Goal: Information Seeking & Learning: Check status

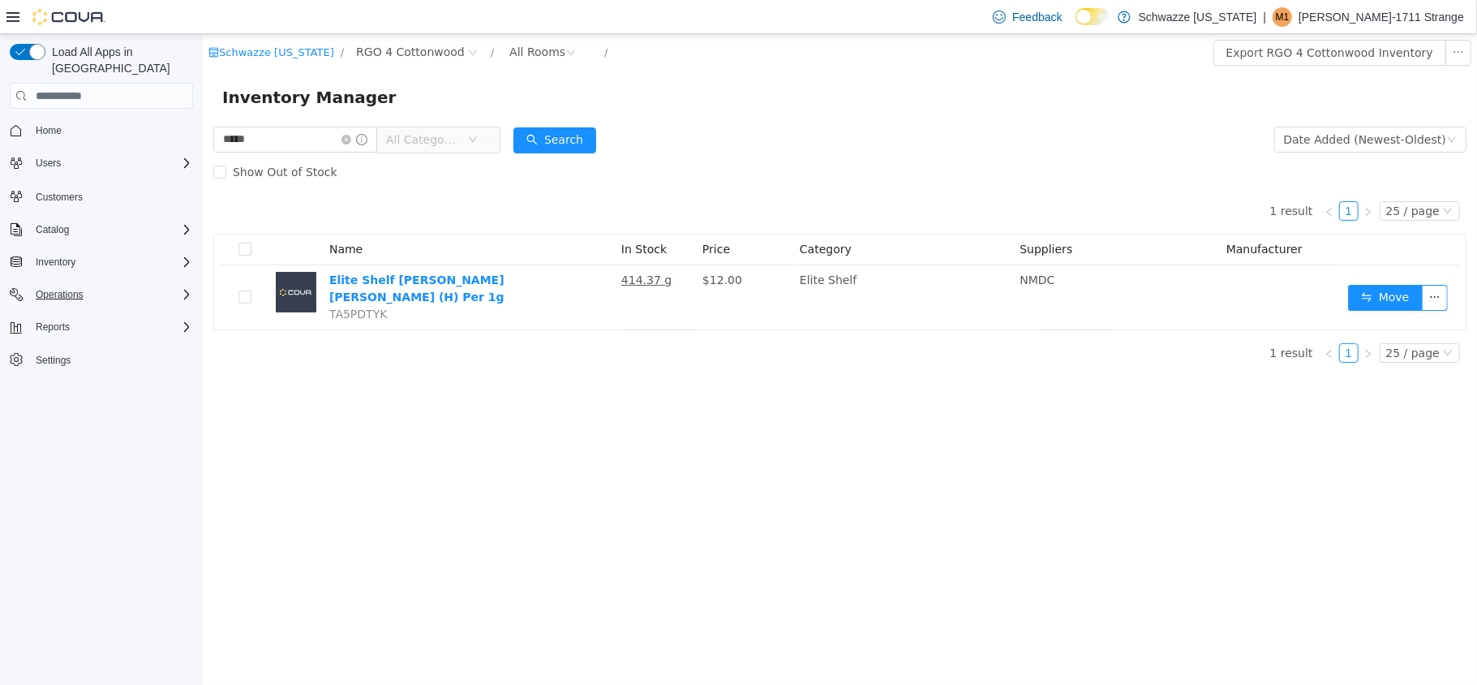
click at [94, 285] on div "Operations" at bounding box center [111, 294] width 164 height 19
click at [86, 309] on span "Cash Management" at bounding box center [70, 316] width 82 height 19
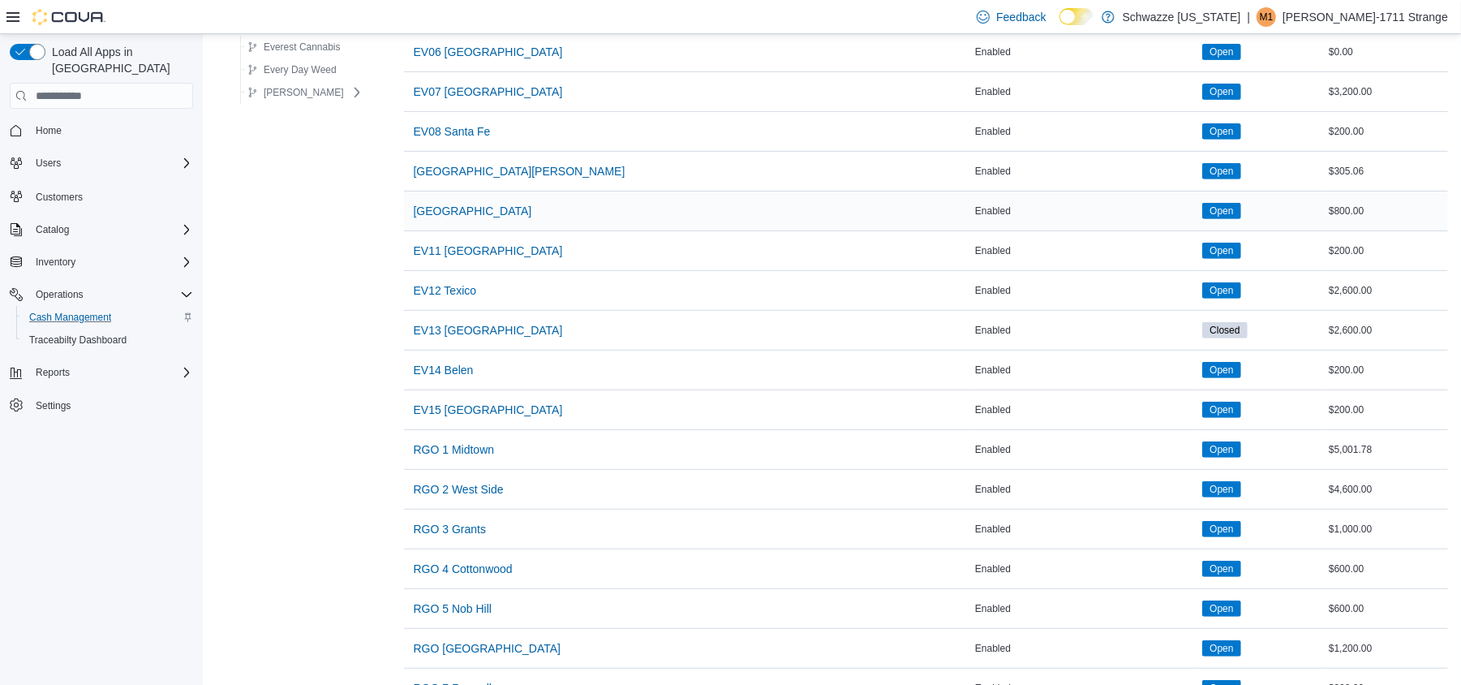
scroll to position [432, 0]
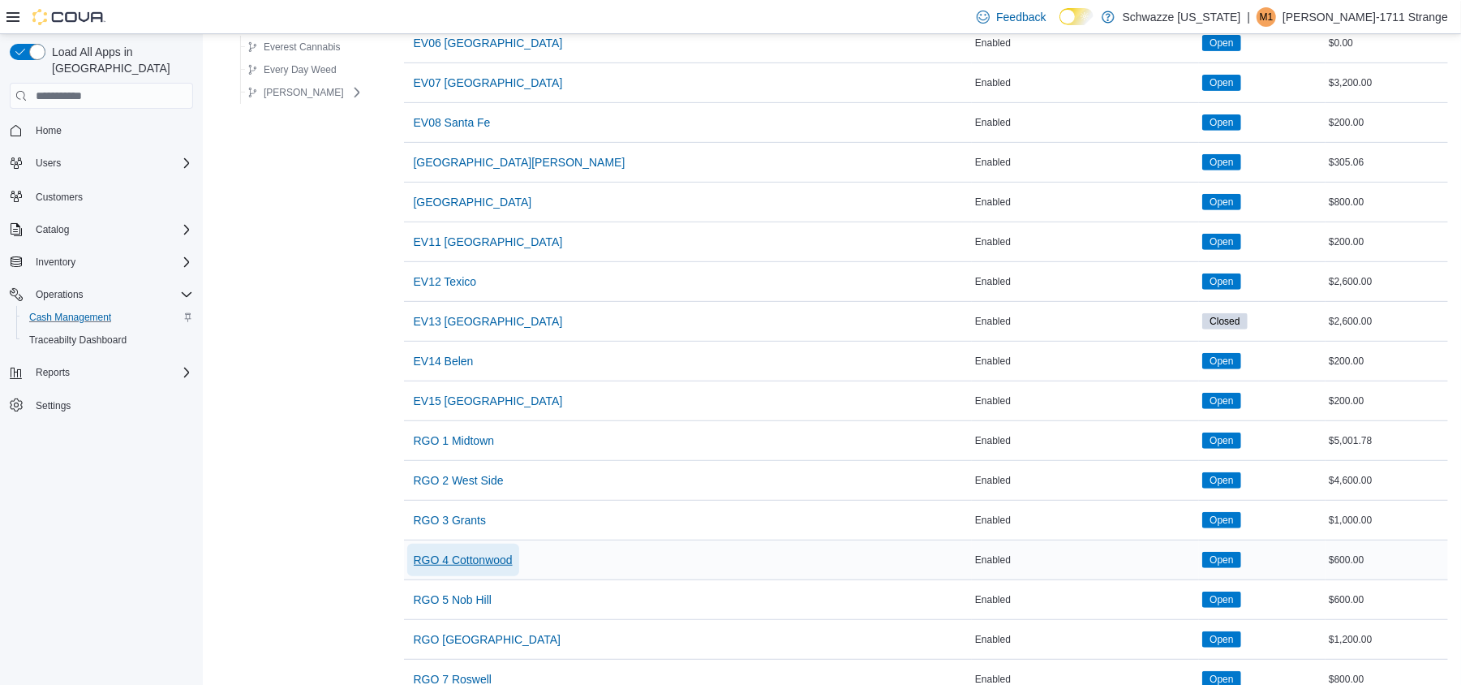
click at [467, 568] on span "RGO 4 Cottonwood" at bounding box center [463, 560] width 99 height 16
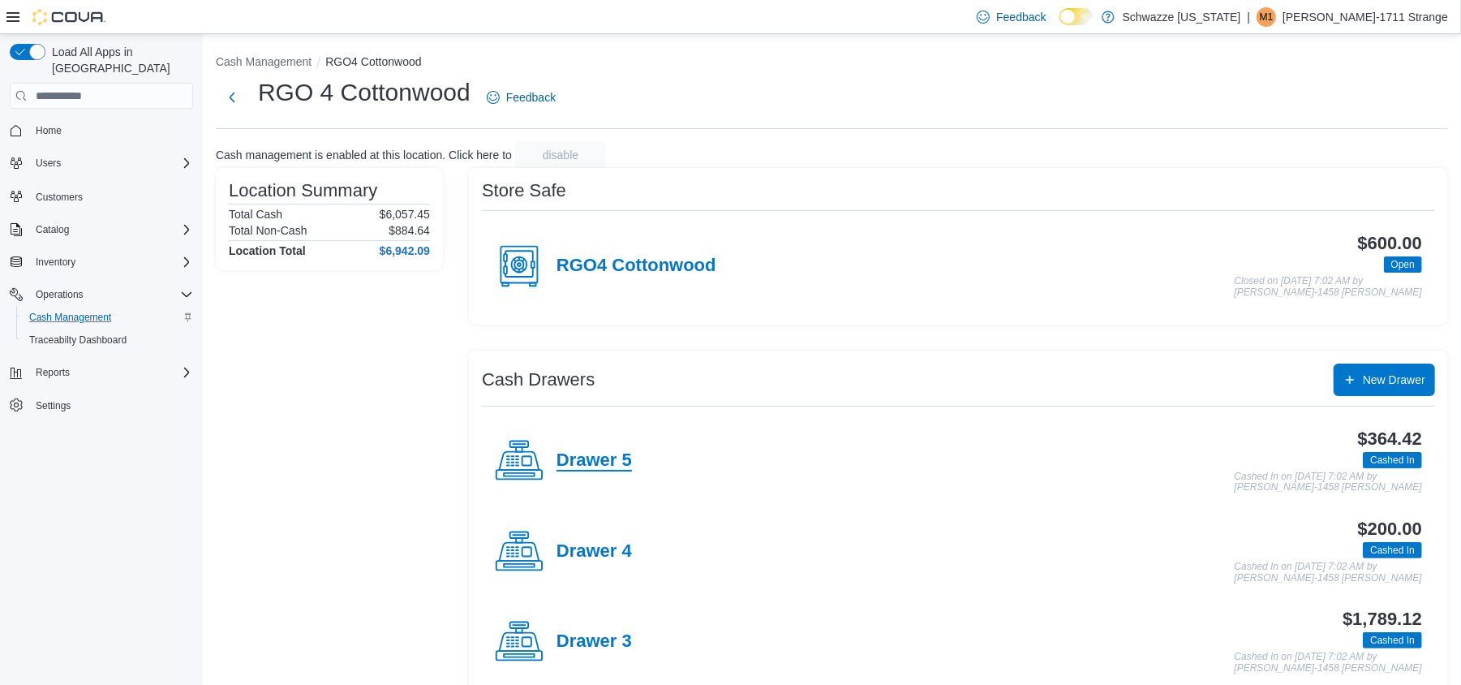
click at [589, 470] on h4 "Drawer 5" at bounding box center [593, 460] width 75 height 21
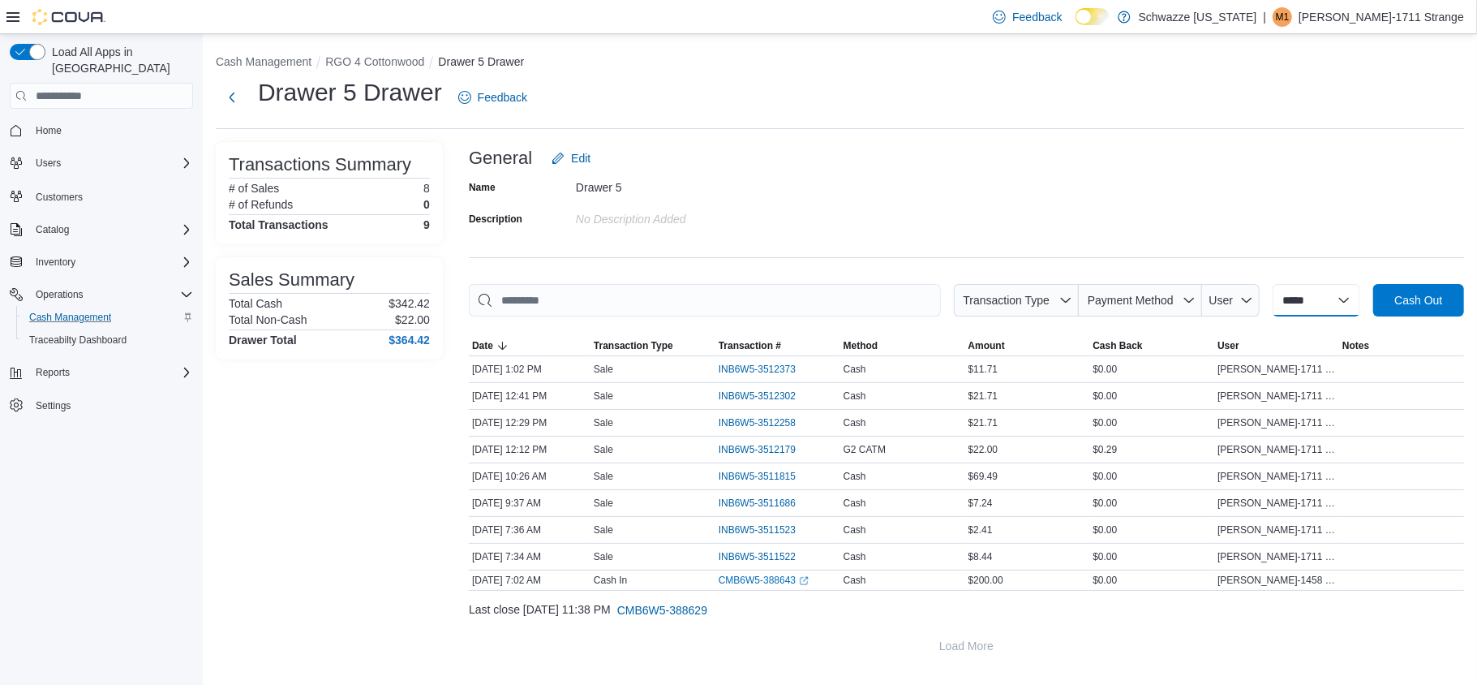
click at [1325, 289] on select "**********" at bounding box center [1317, 300] width 88 height 32
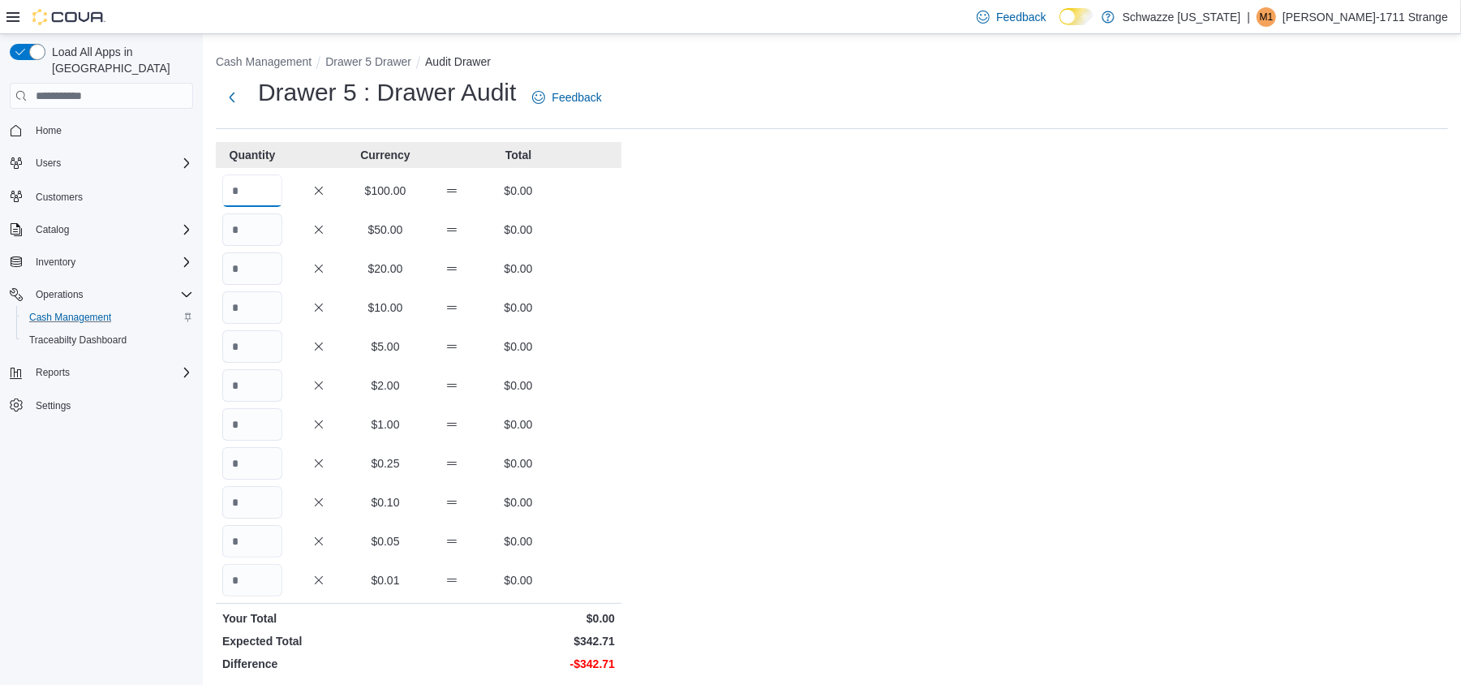
click at [260, 189] on input "Quantity" at bounding box center [252, 190] width 60 height 32
click at [242, 263] on input "Quantity" at bounding box center [252, 268] width 60 height 32
type input "*"
click at [244, 302] on input "Quantity" at bounding box center [252, 307] width 60 height 32
type input "*"
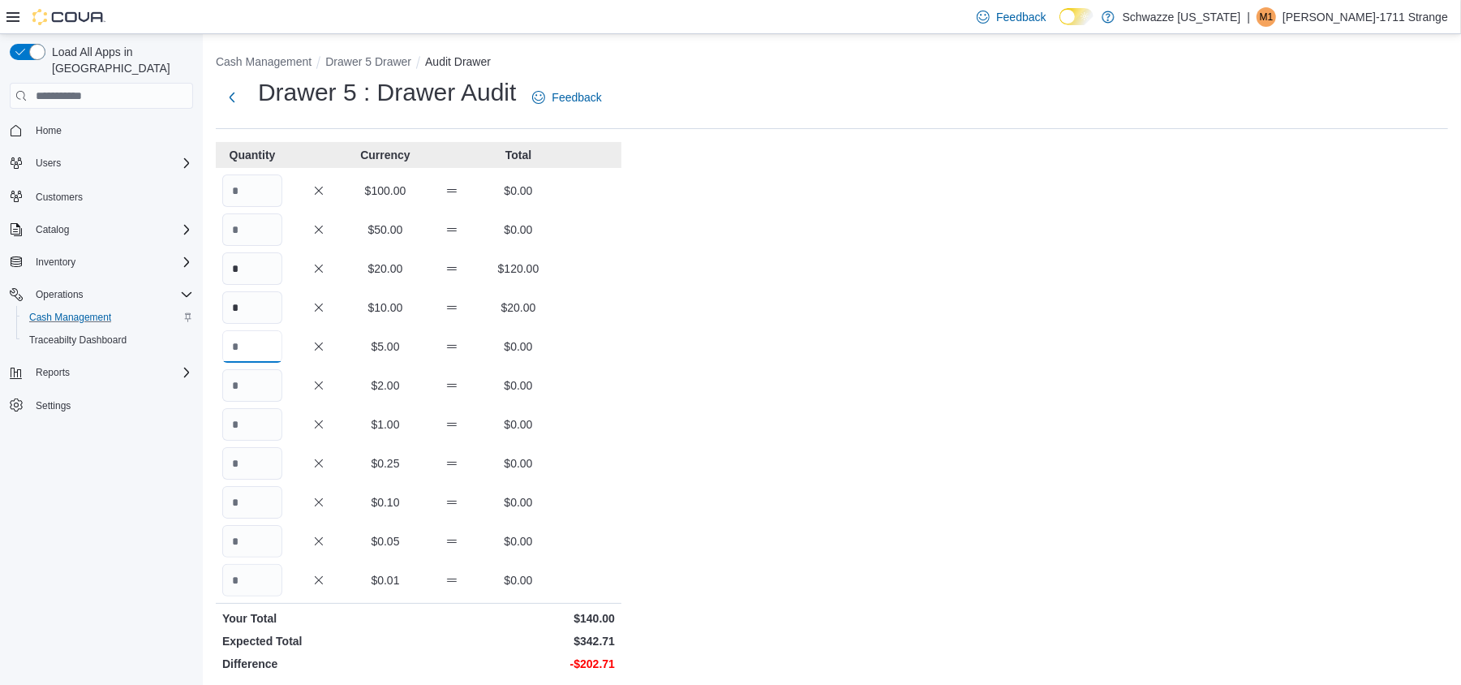
click at [276, 349] on input "Quantity" at bounding box center [252, 346] width 60 height 32
type input "**"
click at [263, 422] on input "Quantity" at bounding box center [252, 424] width 60 height 32
type input "**"
click at [258, 534] on input "Quantity" at bounding box center [252, 541] width 60 height 32
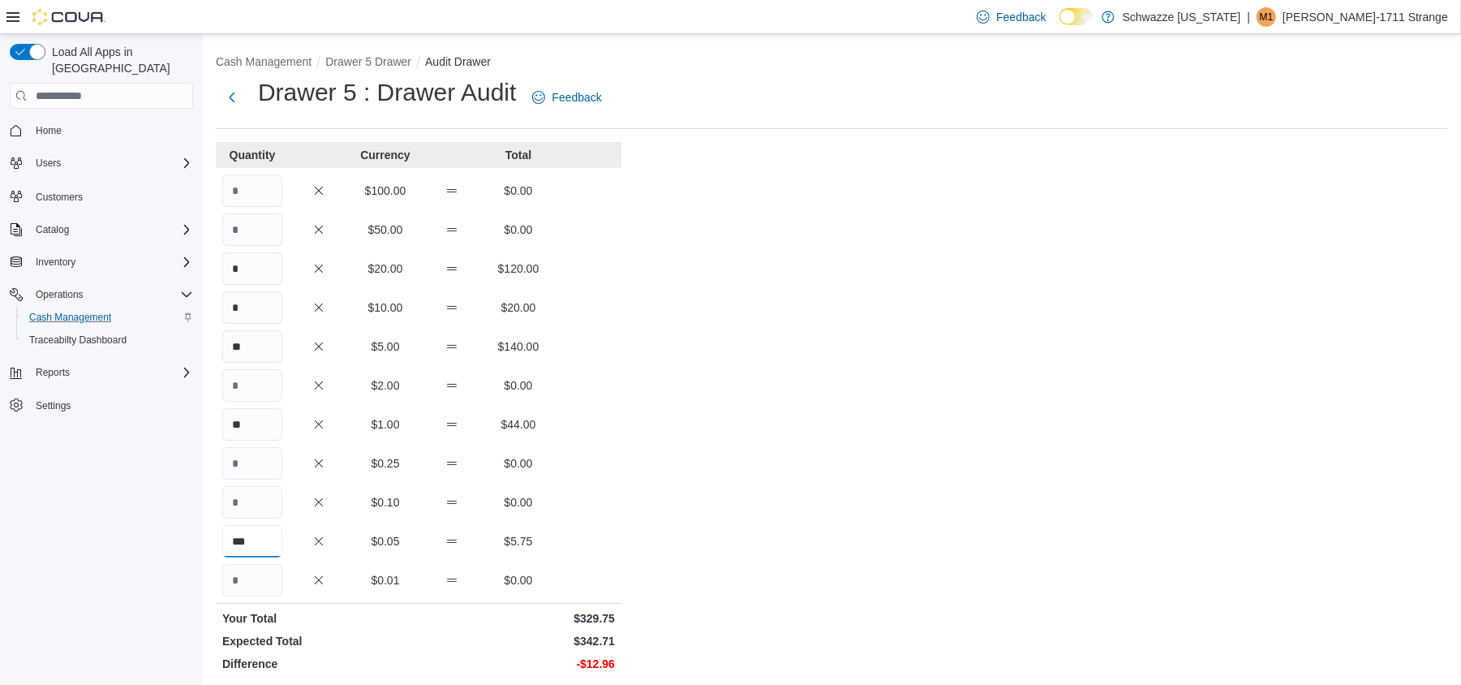
type input "***"
click at [263, 466] on input "Quantity" at bounding box center [252, 463] width 60 height 32
type input "**"
click at [251, 503] on input "Quantity" at bounding box center [252, 502] width 60 height 32
type input "**"
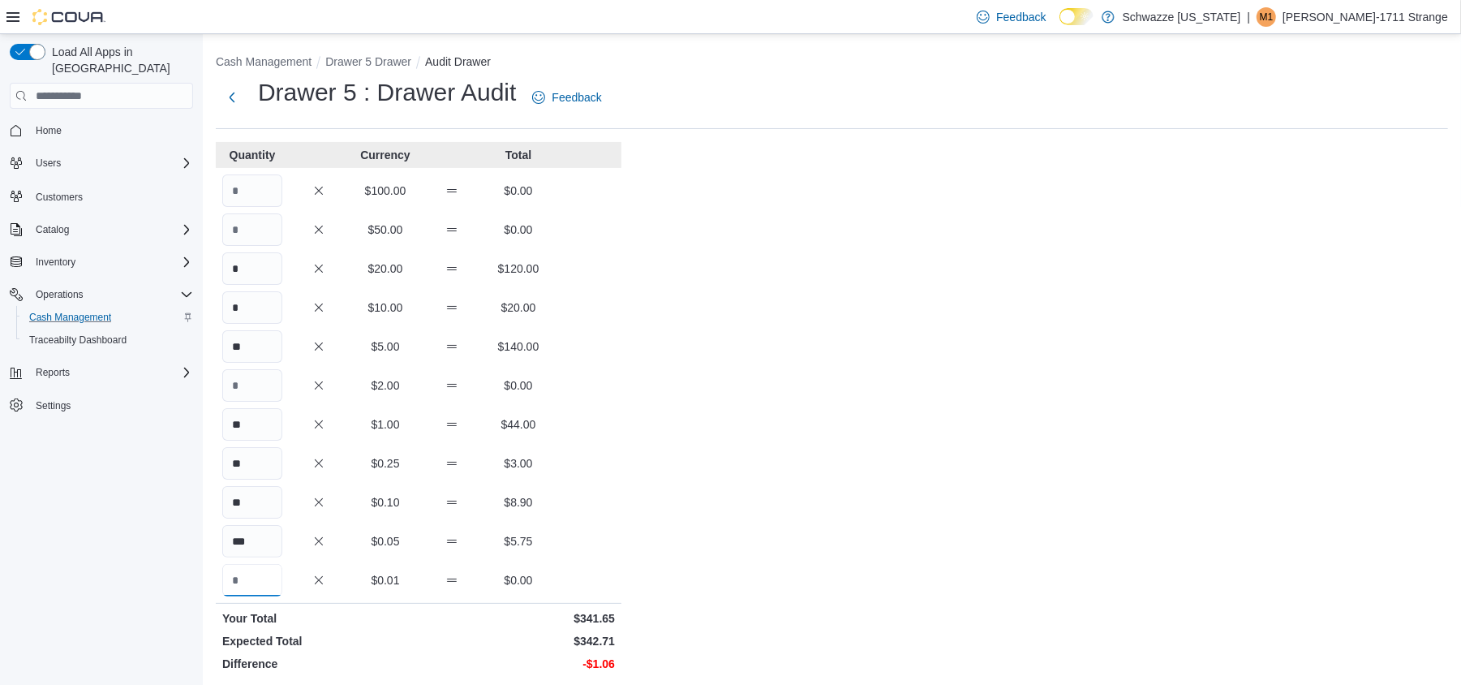
click at [245, 574] on input "Quantity" at bounding box center [252, 580] width 60 height 32
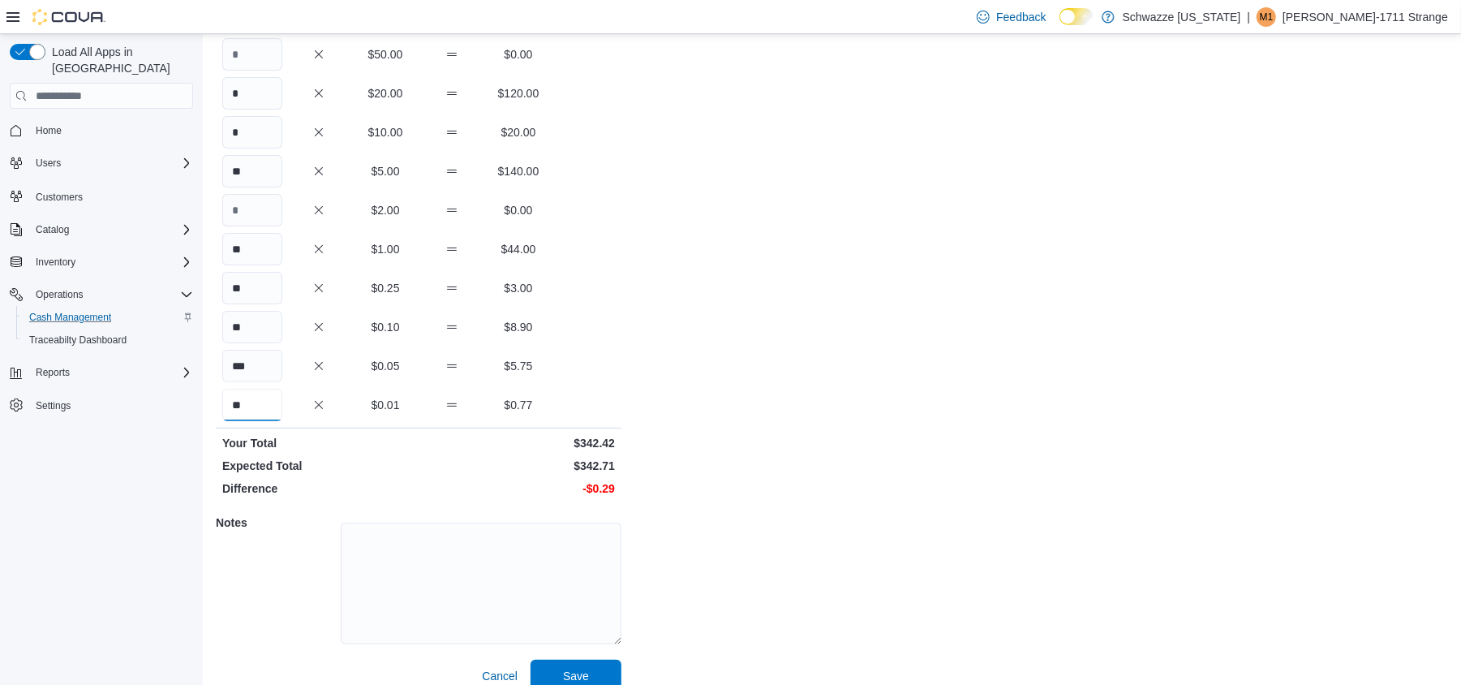
scroll to position [195, 0]
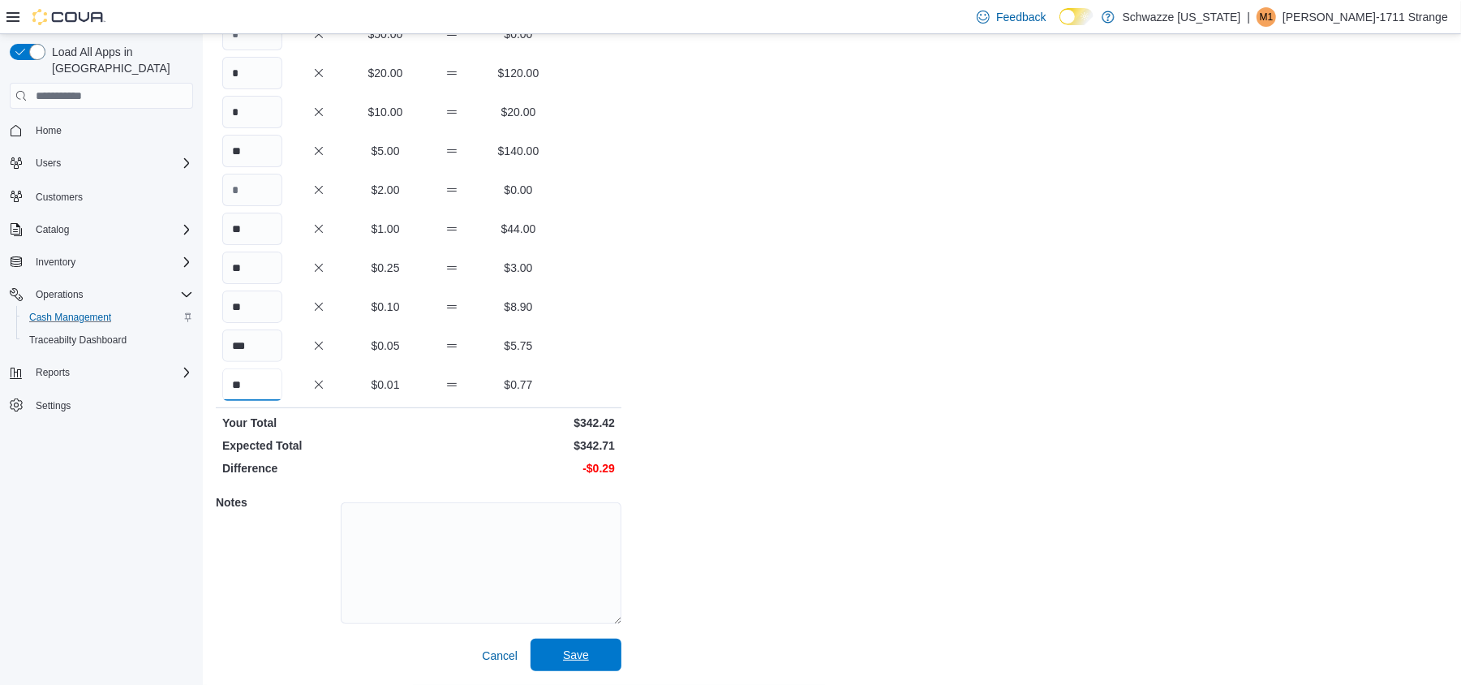
type input "**"
click at [576, 659] on span "Save" at bounding box center [576, 655] width 26 height 16
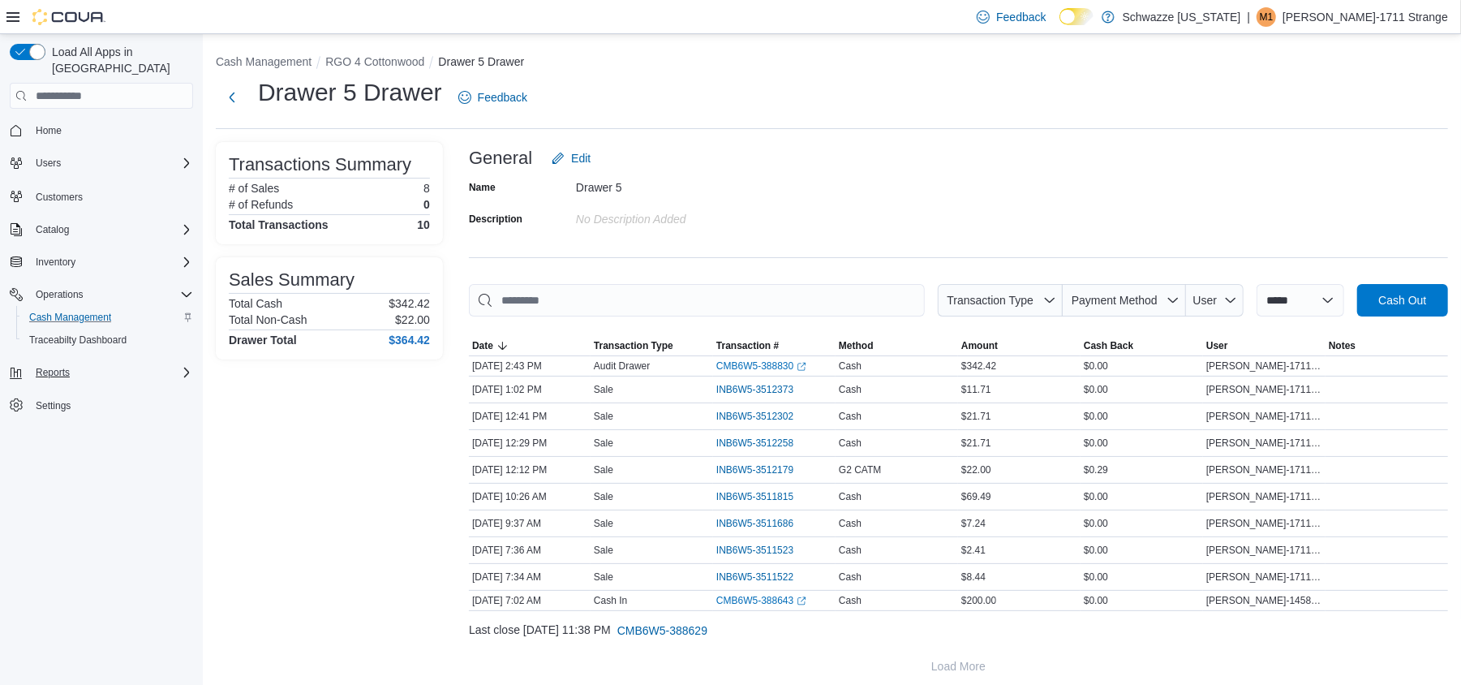
click at [130, 363] on div "Reports" at bounding box center [111, 372] width 164 height 19
click at [52, 479] on span "Reports" at bounding box center [46, 485] width 34 height 13
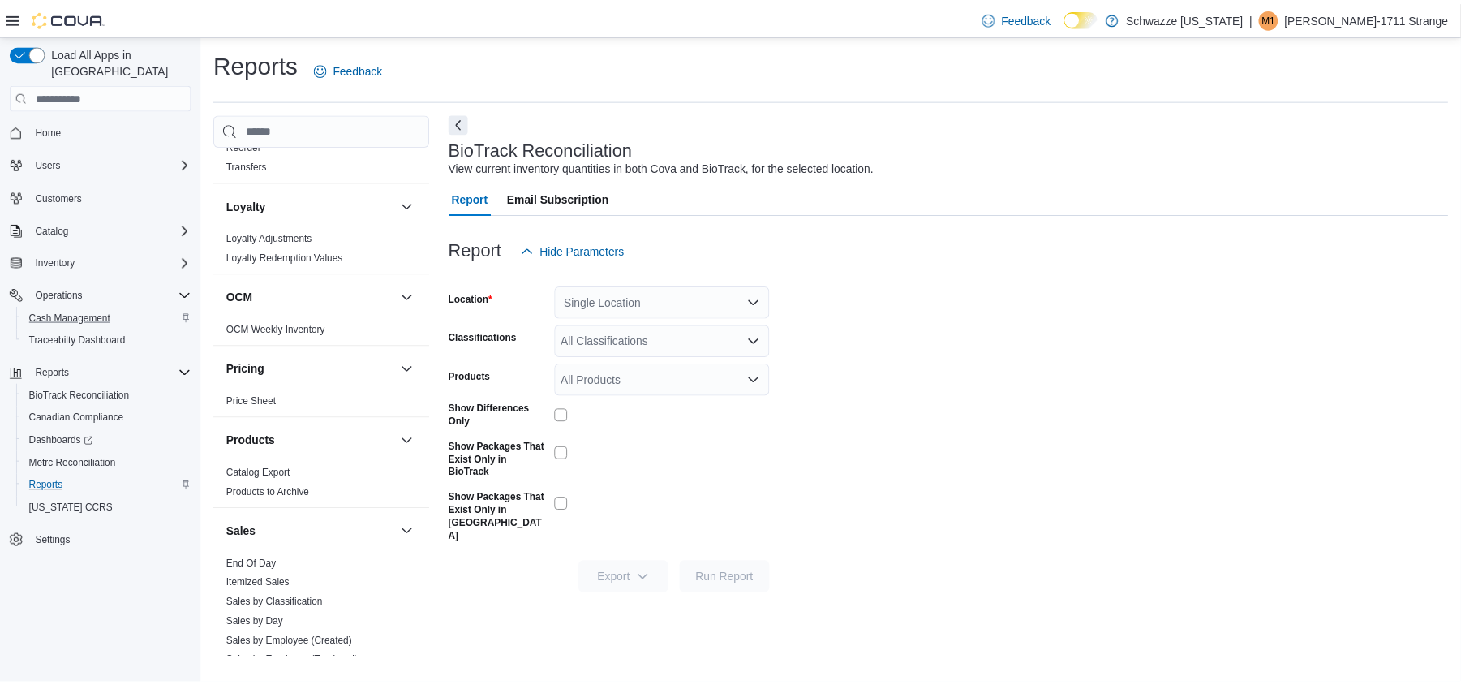
scroll to position [973, 0]
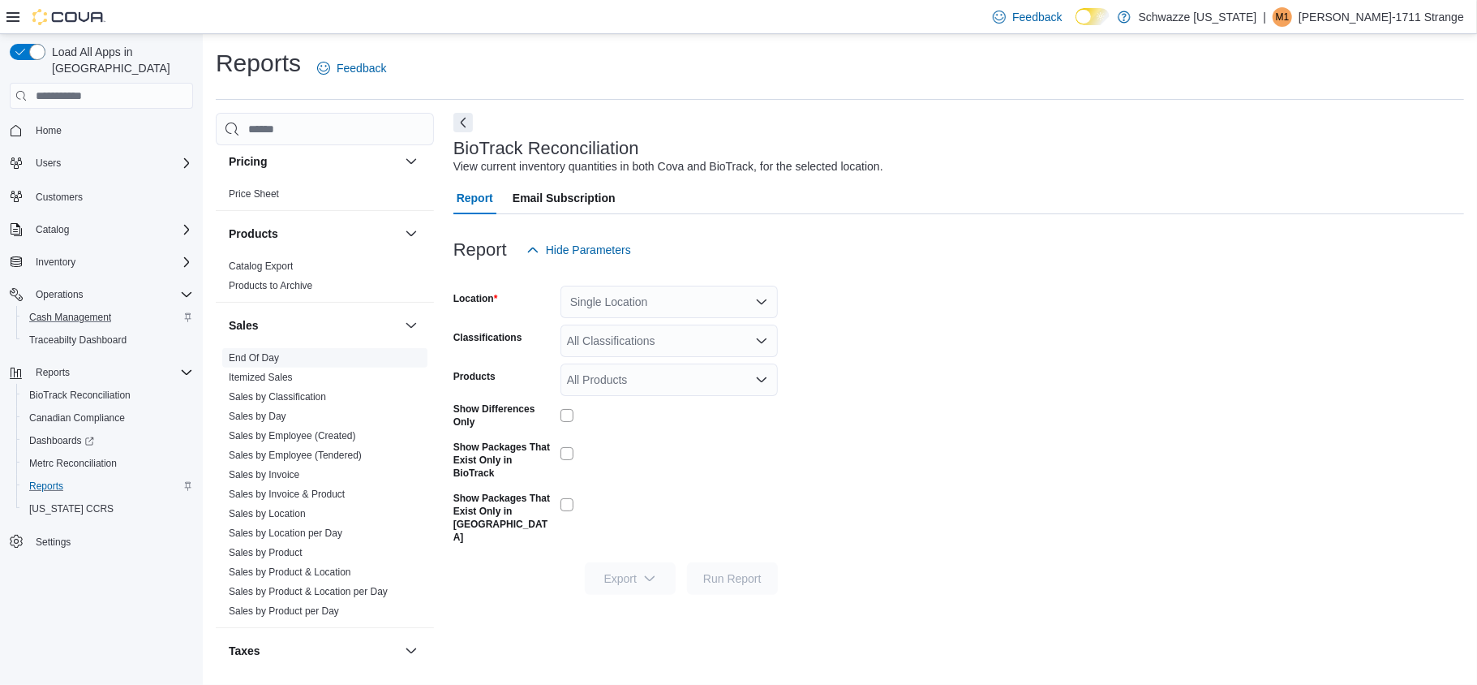
click at [267, 354] on link "End Of Day" at bounding box center [254, 357] width 50 height 11
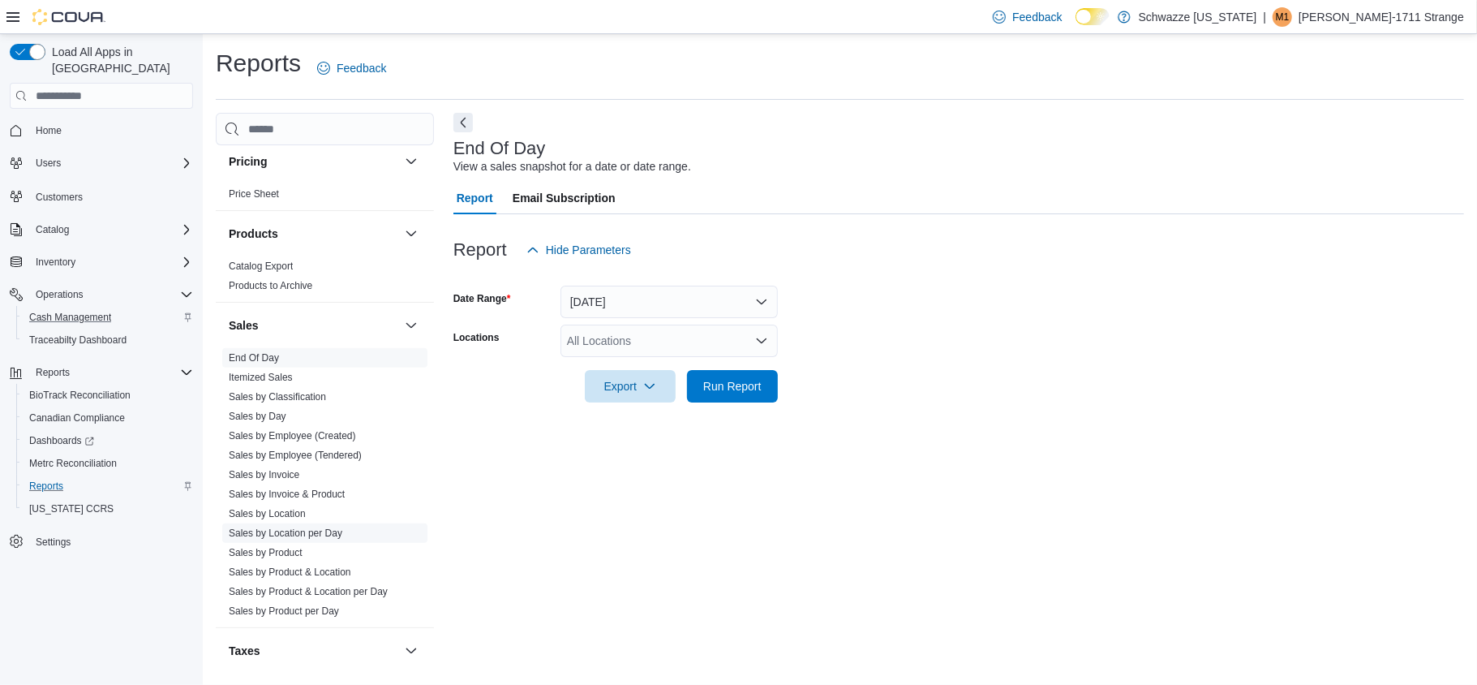
click at [273, 533] on link "Sales by Location per Day" at bounding box center [286, 532] width 114 height 11
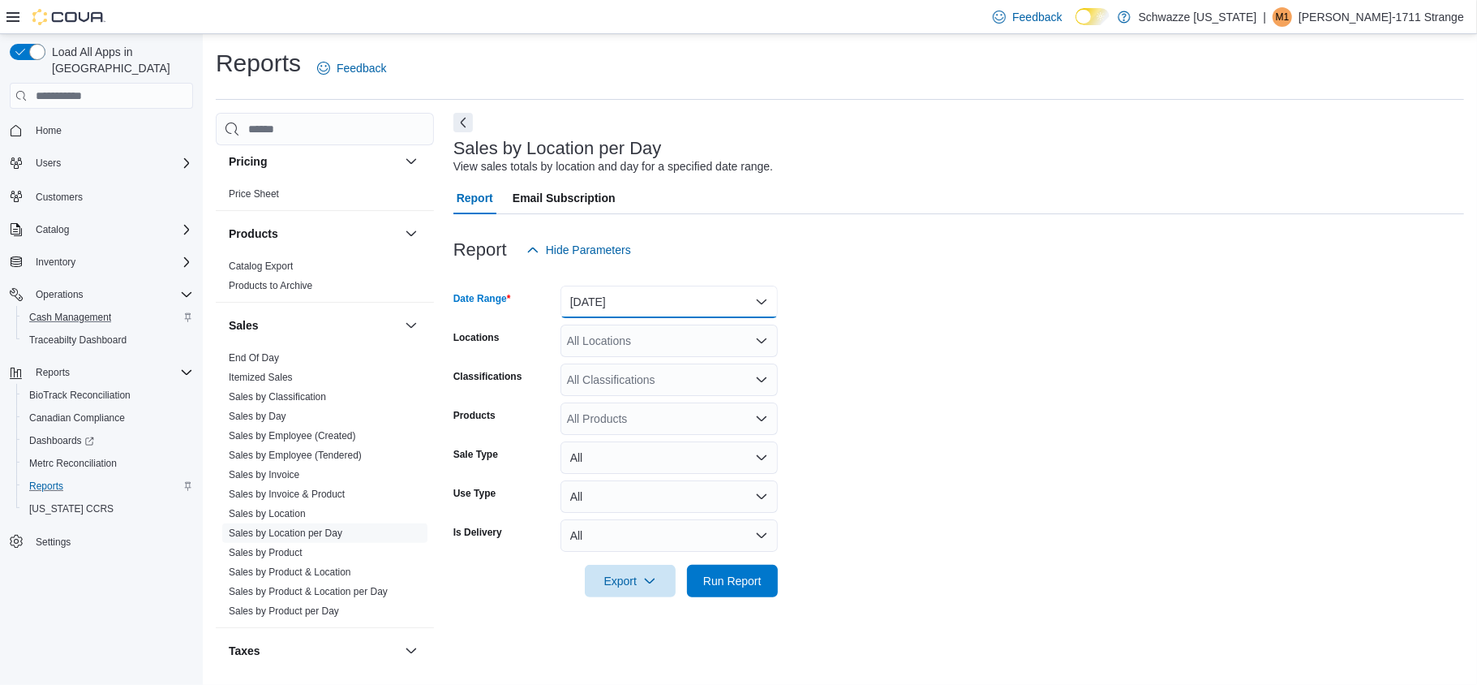
click at [692, 312] on button "[DATE]" at bounding box center [669, 302] width 217 height 32
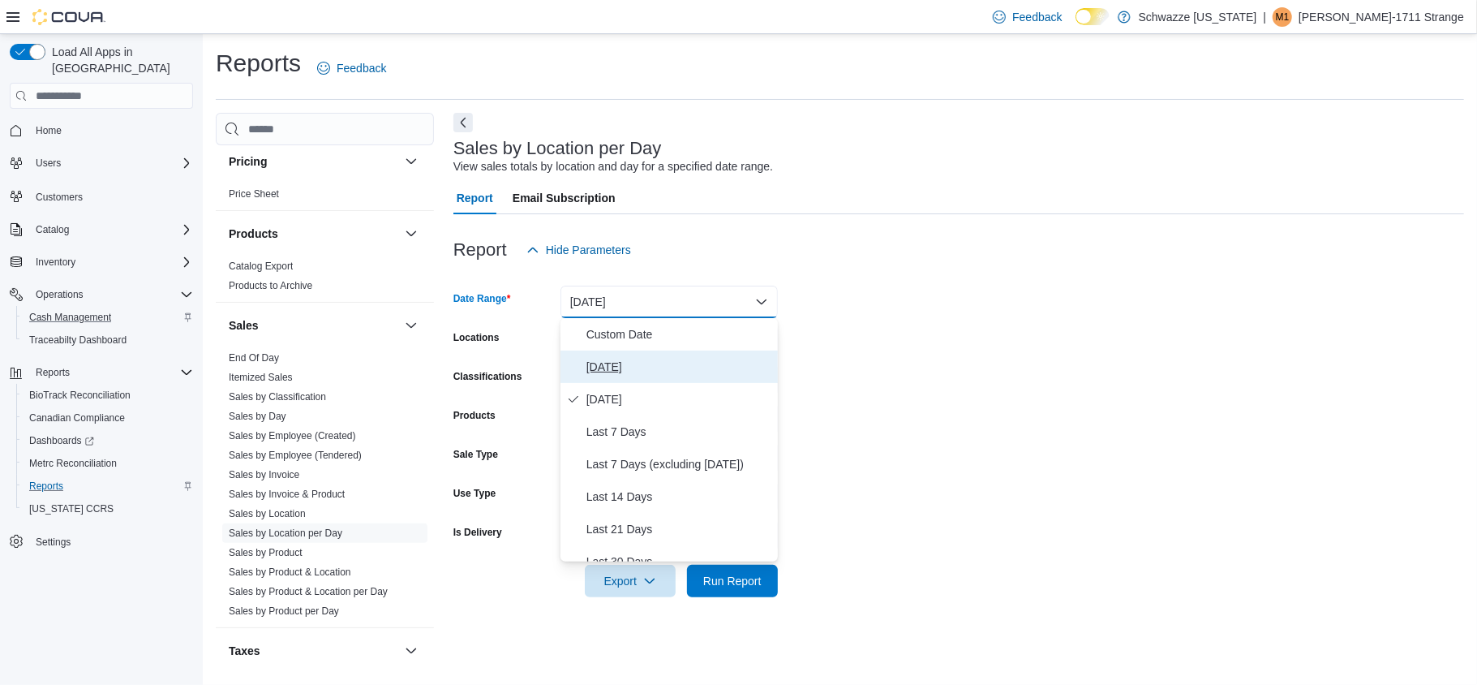
click at [681, 361] on span "[DATE]" at bounding box center [678, 366] width 185 height 19
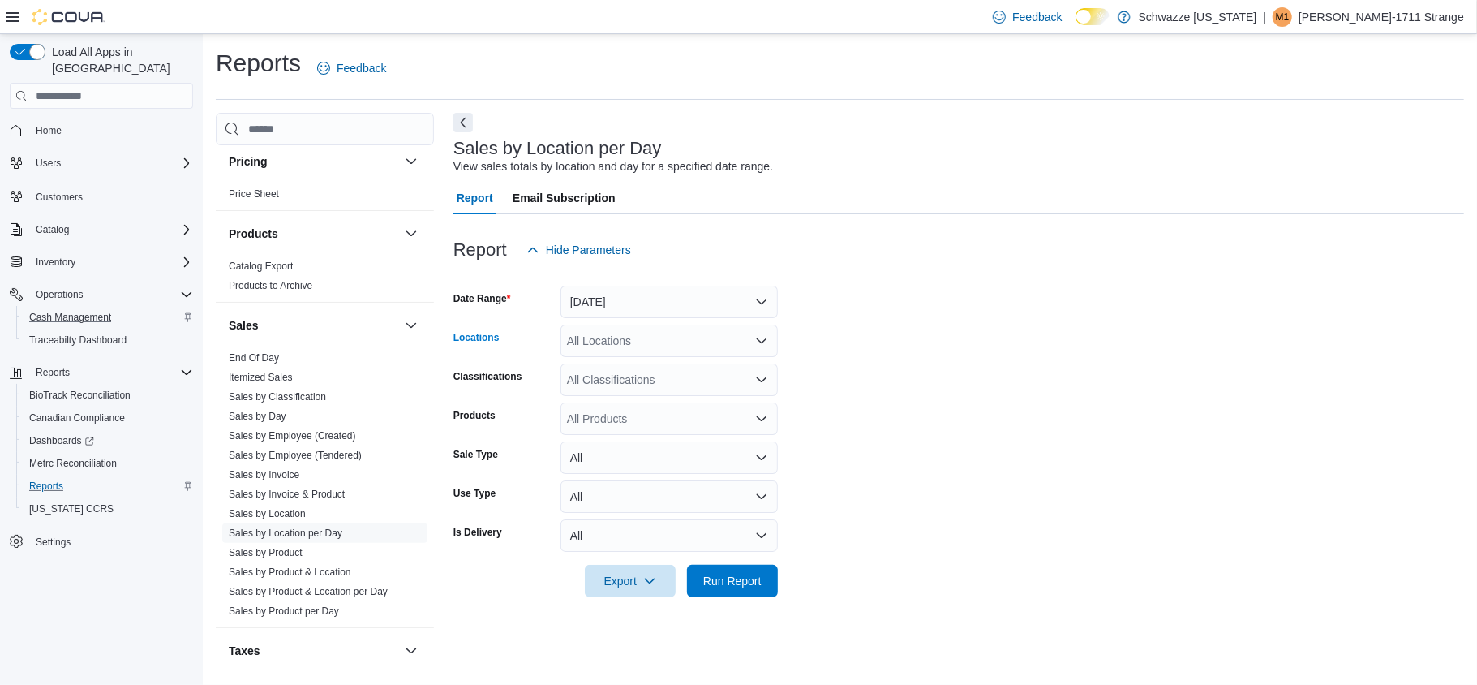
click at [680, 346] on div "All Locations" at bounding box center [669, 340] width 217 height 32
type input "***"
click at [654, 364] on span "RGO 4 Cottonwood" at bounding box center [653, 368] width 99 height 16
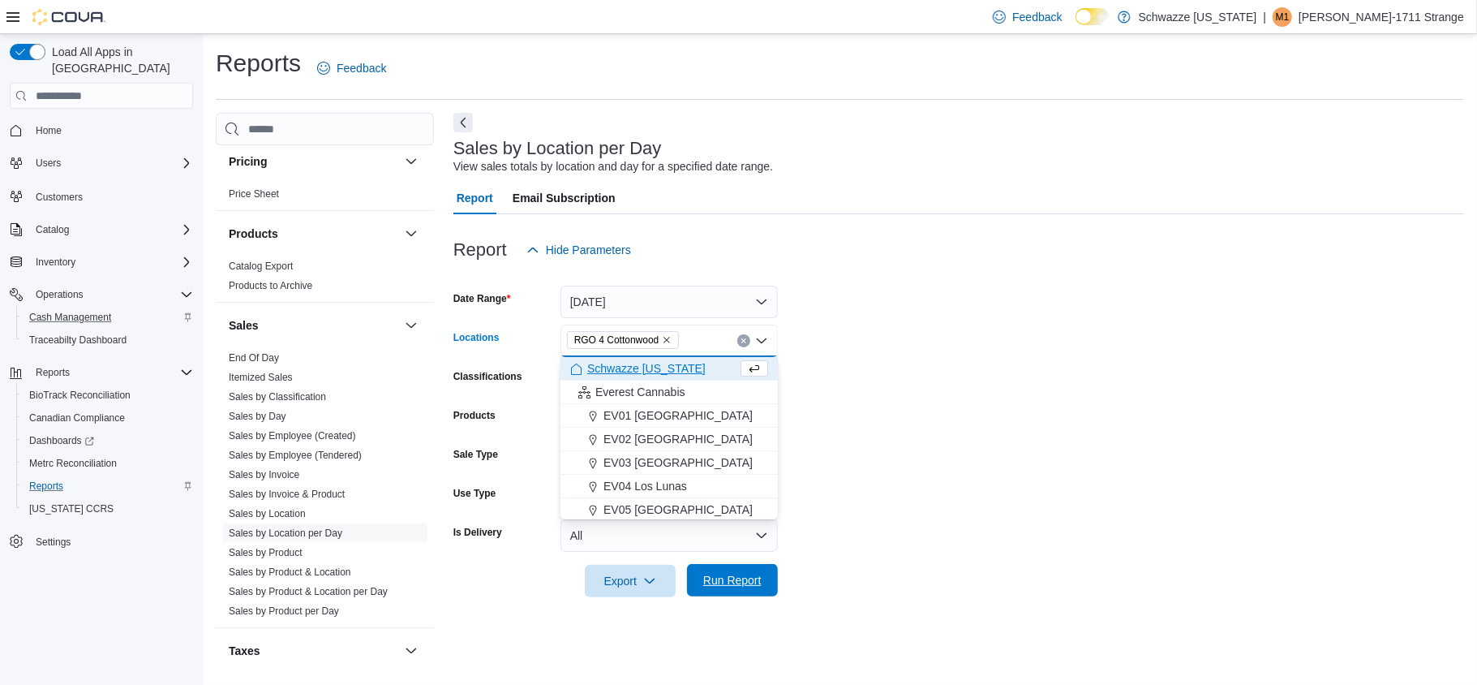
click at [747, 589] on span "Run Report" at bounding box center [732, 580] width 71 height 32
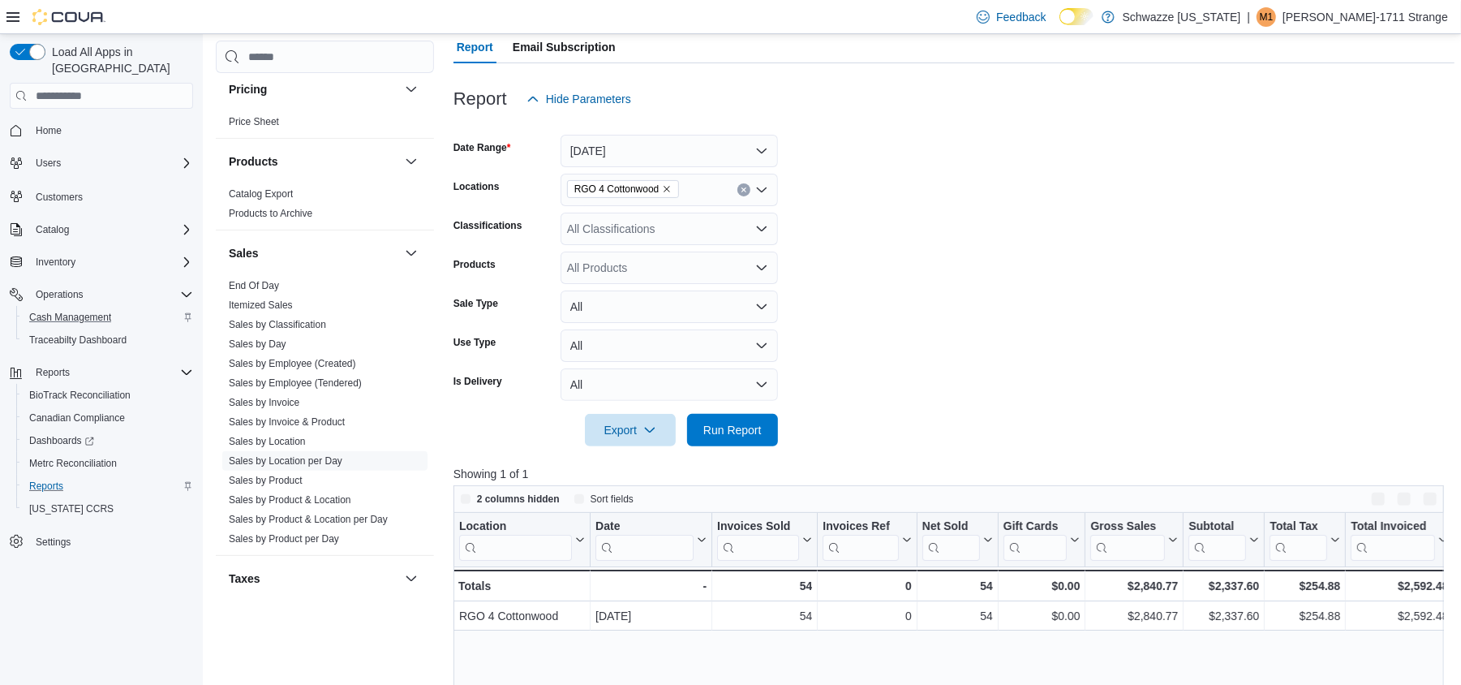
scroll to position [324, 0]
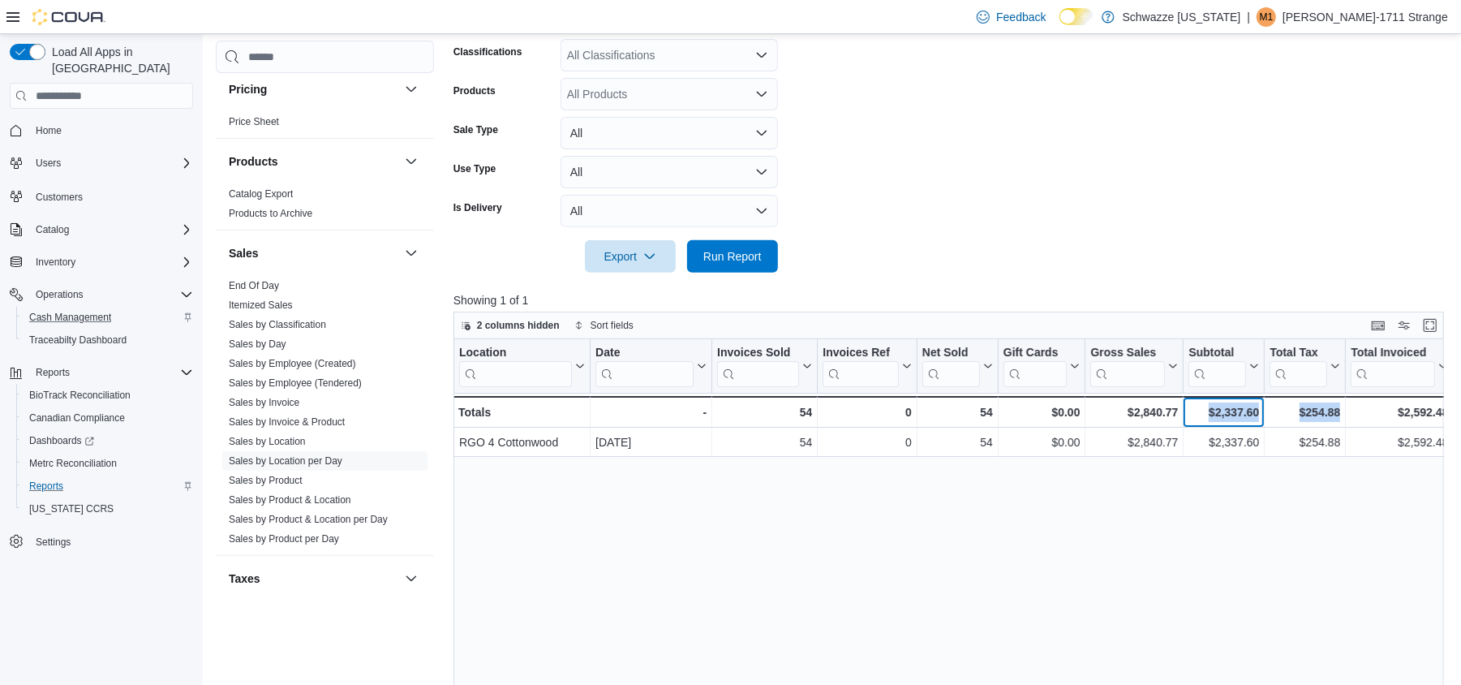
drag, startPoint x: 1209, startPoint y: 414, endPoint x: 1351, endPoint y: 397, distance: 143.0
click at [1253, 511] on div "Location Click to view column header actions Date Click to view column header a…" at bounding box center [953, 599] width 1001 height 520
click at [1217, 487] on div "Location Click to view column header actions Date Click to view column header a…" at bounding box center [953, 599] width 1001 height 520
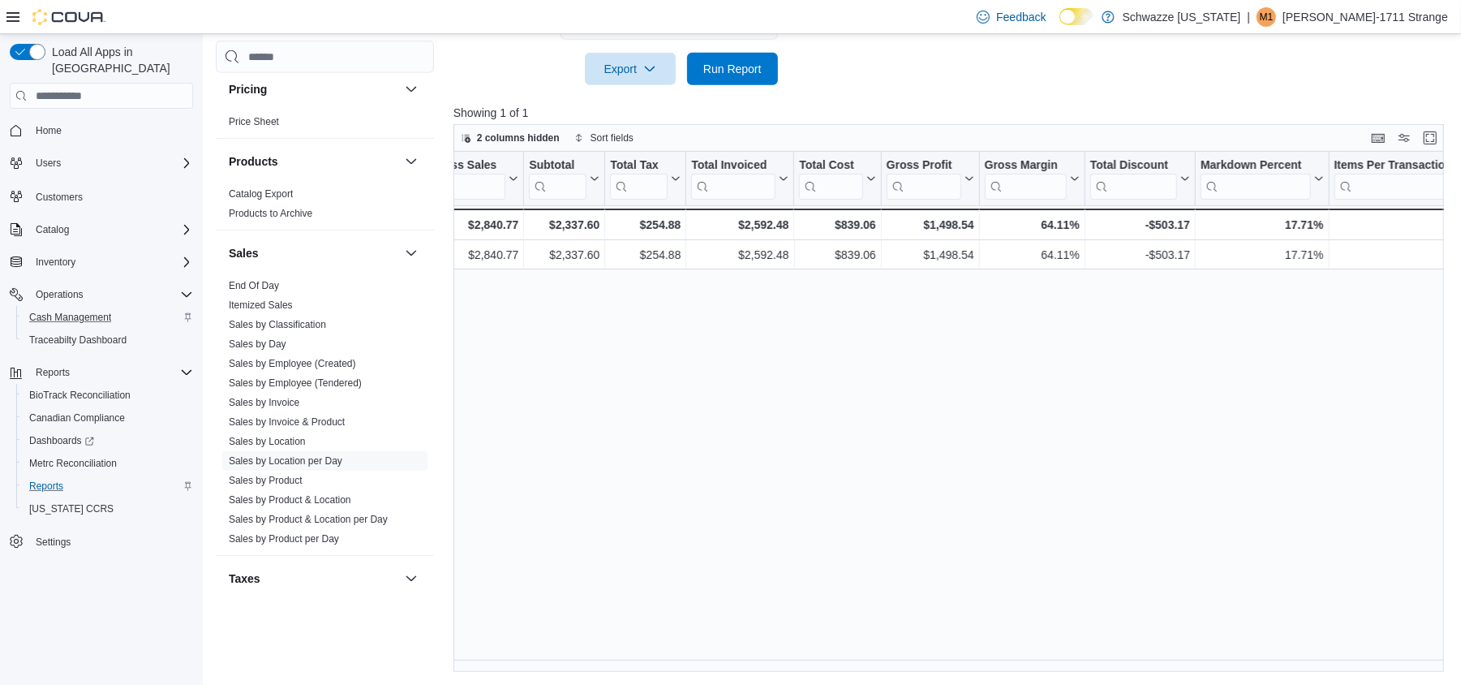
scroll to position [0, 681]
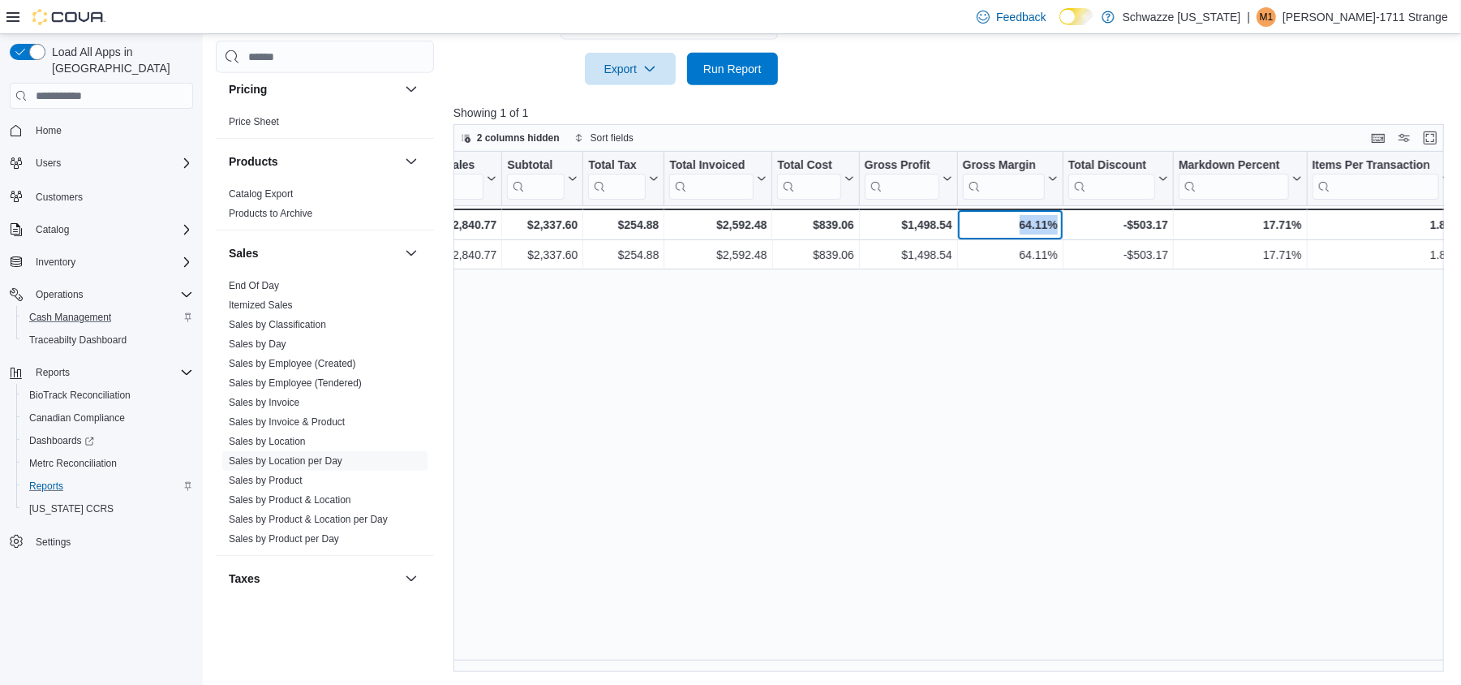
drag, startPoint x: 988, startPoint y: 225, endPoint x: 1055, endPoint y: 235, distance: 68.1
click at [1055, 235] on div "64.11% - Gross Margin, column 13, row 2" at bounding box center [1010, 224] width 105 height 32
click at [1129, 549] on div "Location Click to view column header actions Date Click to view column header a…" at bounding box center [953, 412] width 1001 height 520
click at [1011, 657] on div "Location Click to view column header actions Date Click to view column header a…" at bounding box center [953, 412] width 1001 height 520
